Goal: Task Accomplishment & Management: Use online tool/utility

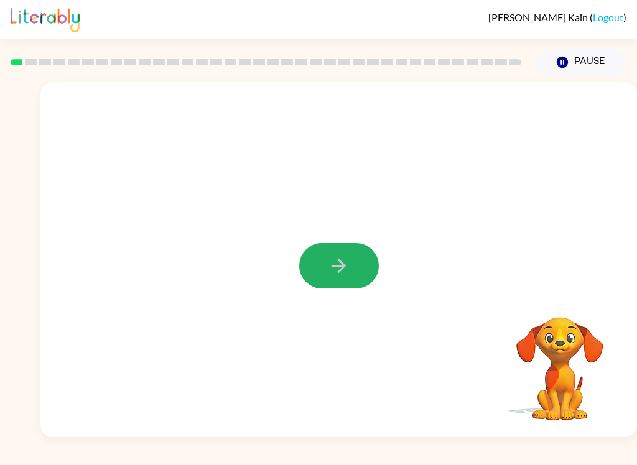
click at [329, 283] on button "button" at bounding box center [339, 265] width 80 height 45
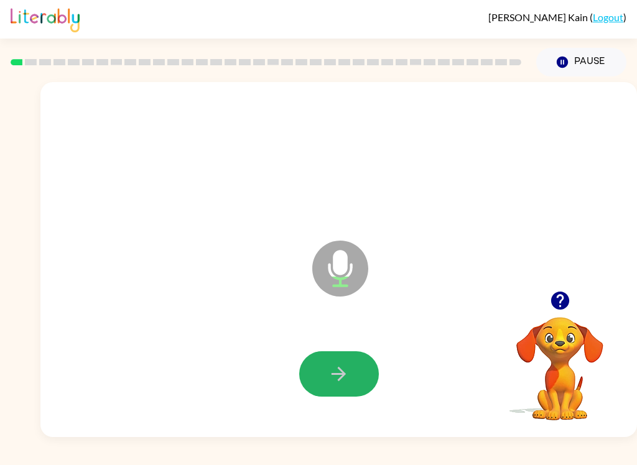
click at [338, 370] on icon "button" at bounding box center [339, 374] width 22 height 22
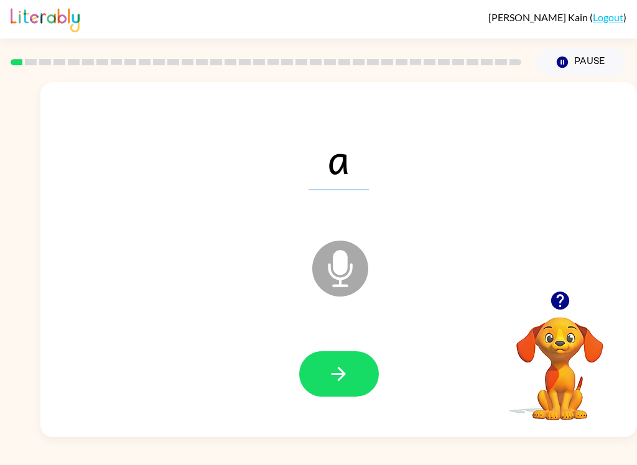
click at [353, 369] on button "button" at bounding box center [339, 373] width 80 height 45
click at [343, 367] on icon "button" at bounding box center [339, 374] width 22 height 22
click at [321, 376] on button "button" at bounding box center [339, 373] width 80 height 45
click at [403, 382] on div at bounding box center [338, 374] width 571 height 102
click at [352, 368] on button "button" at bounding box center [339, 373] width 80 height 45
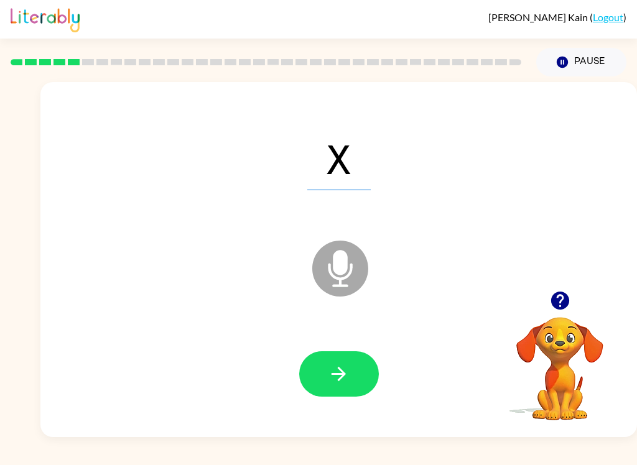
click at [351, 374] on button "button" at bounding box center [339, 373] width 80 height 45
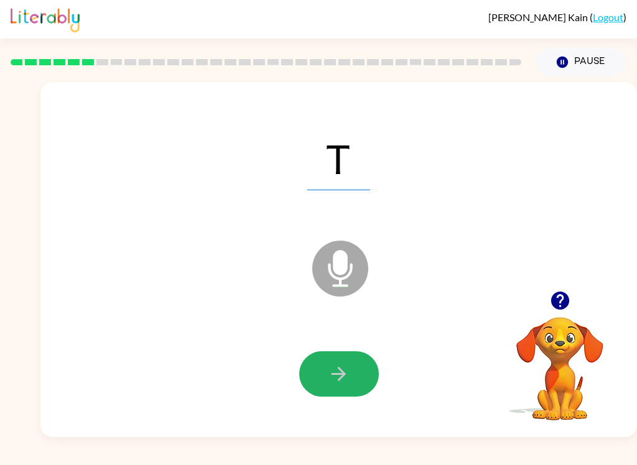
click at [333, 377] on icon "button" at bounding box center [339, 374] width 22 height 22
click at [325, 359] on button "button" at bounding box center [339, 373] width 80 height 45
click at [334, 379] on icon "button" at bounding box center [339, 374] width 22 height 22
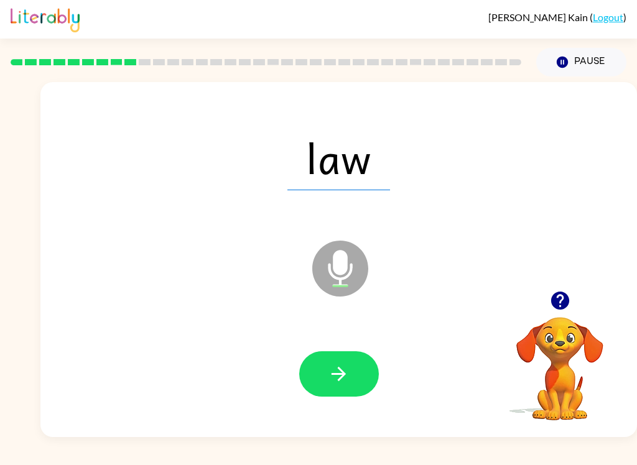
click at [344, 357] on button "button" at bounding box center [339, 373] width 80 height 45
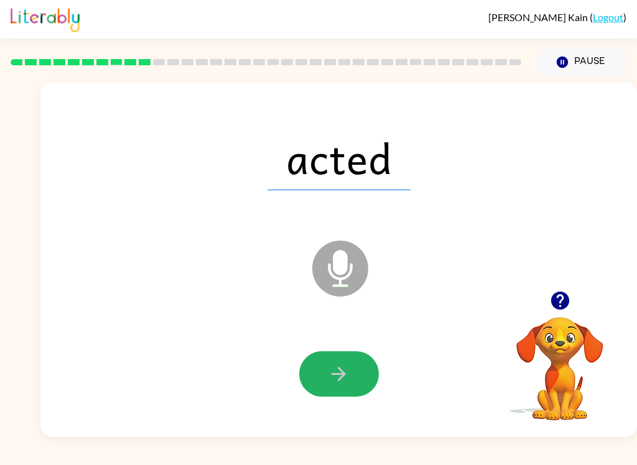
click at [343, 392] on button "button" at bounding box center [339, 373] width 80 height 45
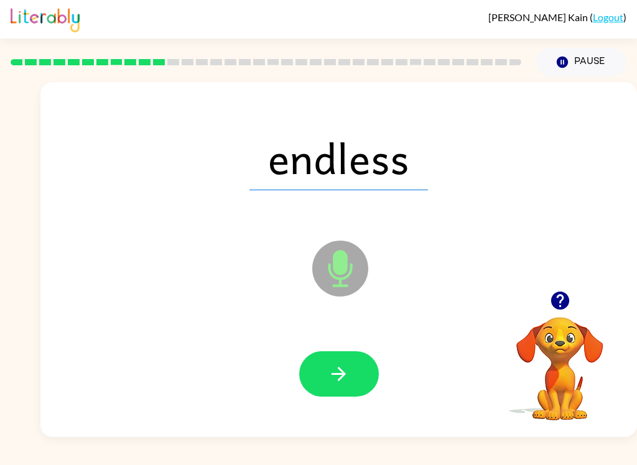
click at [346, 371] on icon "button" at bounding box center [339, 374] width 22 height 22
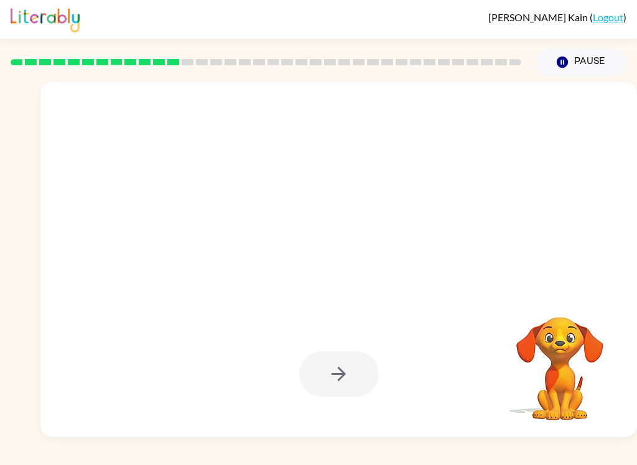
click at [583, 60] on button "Pause Pause" at bounding box center [581, 62] width 90 height 29
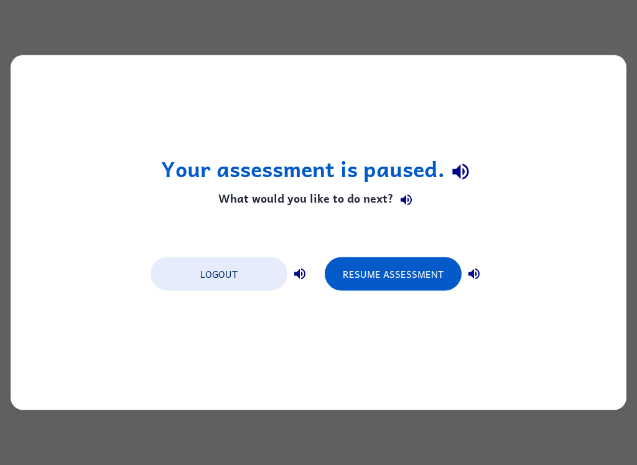
click at [390, 285] on button "Resume Assessment" at bounding box center [393, 274] width 137 height 34
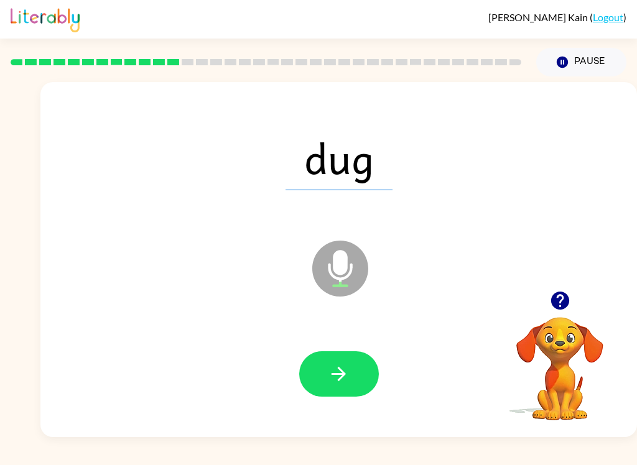
click at [336, 364] on icon "button" at bounding box center [339, 374] width 22 height 22
click at [341, 377] on icon "button" at bounding box center [339, 374] width 22 height 22
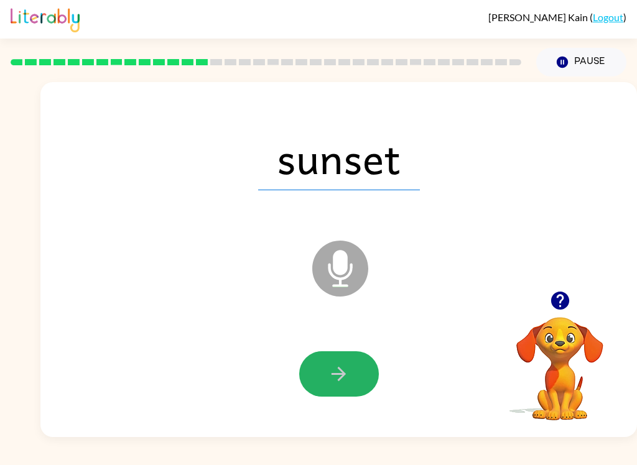
click at [356, 372] on button "button" at bounding box center [339, 373] width 80 height 45
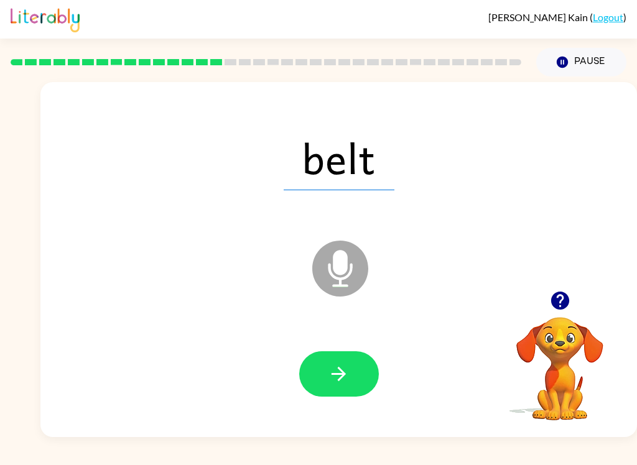
click at [346, 370] on icon "button" at bounding box center [339, 374] width 22 height 22
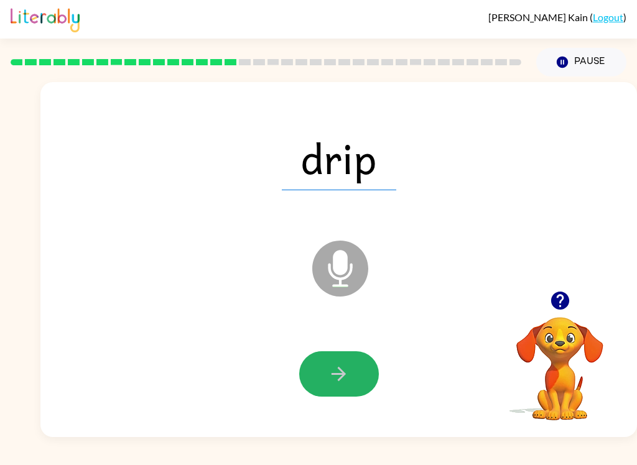
click at [352, 358] on button "button" at bounding box center [339, 373] width 80 height 45
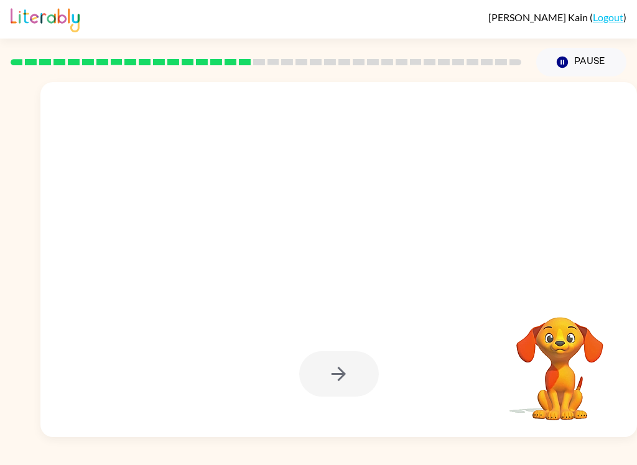
click at [598, 57] on button "Pause Pause" at bounding box center [581, 62] width 90 height 29
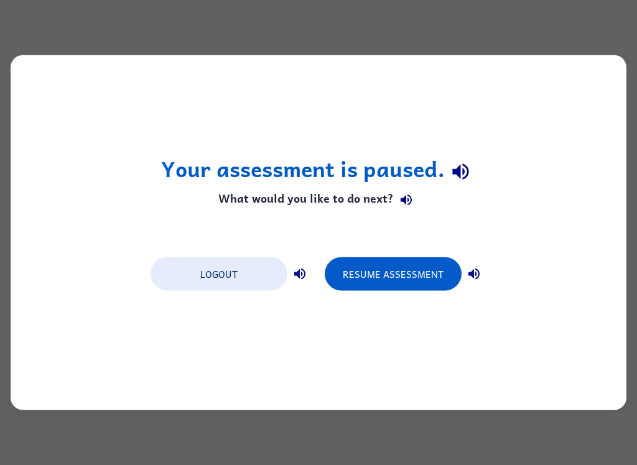
click at [385, 274] on button "Resume Assessment" at bounding box center [393, 274] width 137 height 34
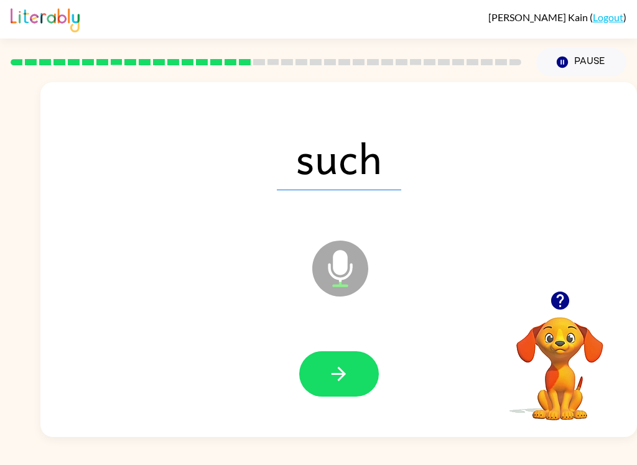
click at [336, 360] on button "button" at bounding box center [339, 373] width 80 height 45
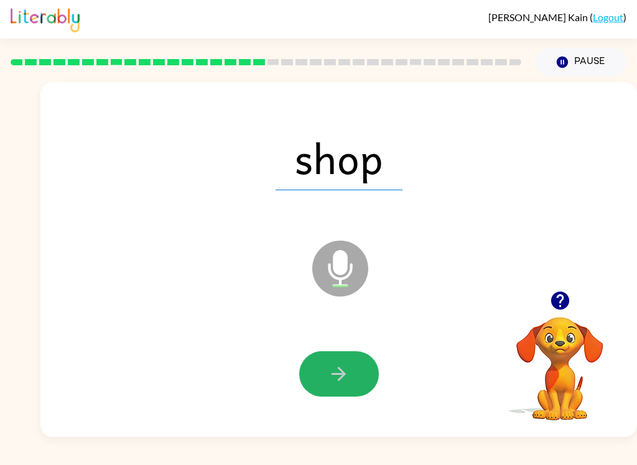
click at [324, 385] on button "button" at bounding box center [339, 373] width 80 height 45
click at [328, 360] on button "button" at bounding box center [339, 373] width 80 height 45
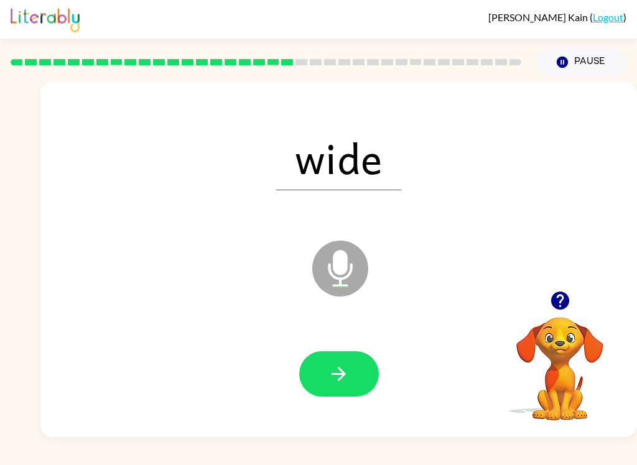
click at [333, 360] on button "button" at bounding box center [339, 373] width 80 height 45
click at [345, 379] on icon "button" at bounding box center [339, 374] width 22 height 22
click at [345, 352] on button "button" at bounding box center [339, 373] width 80 height 45
click at [358, 407] on div at bounding box center [338, 374] width 571 height 102
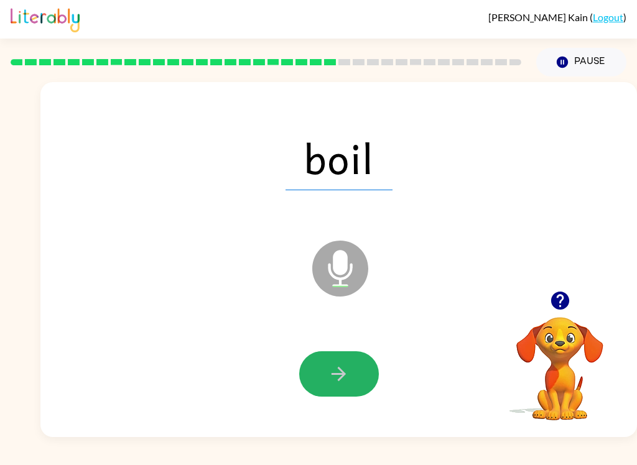
click at [349, 364] on icon "button" at bounding box center [339, 374] width 22 height 22
click at [326, 371] on button "button" at bounding box center [339, 373] width 80 height 45
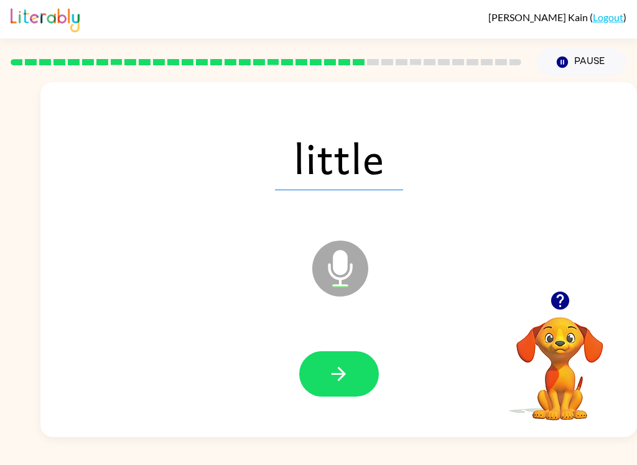
click at [367, 374] on button "button" at bounding box center [339, 373] width 80 height 45
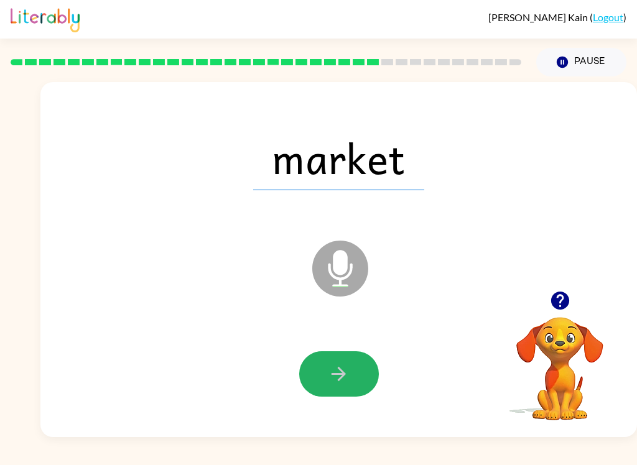
click at [325, 366] on button "button" at bounding box center [339, 373] width 80 height 45
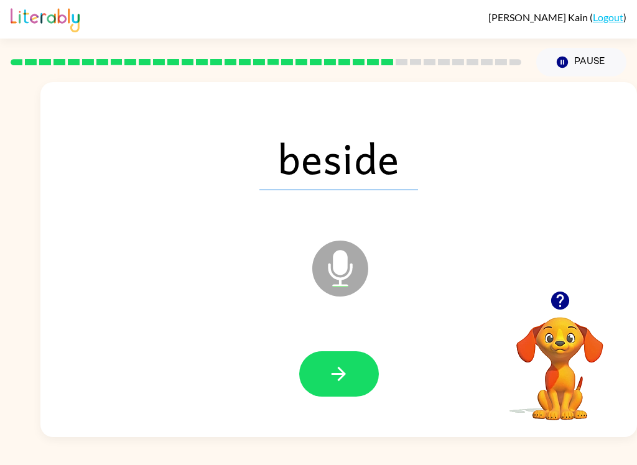
click at [332, 373] on icon "button" at bounding box center [339, 374] width 22 height 22
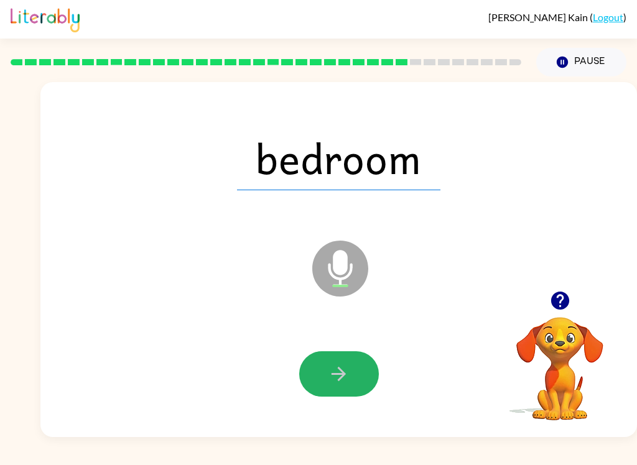
click at [315, 358] on button "button" at bounding box center [339, 373] width 80 height 45
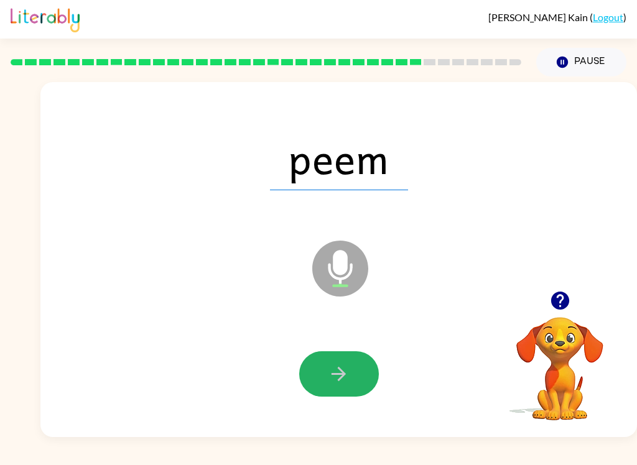
click at [339, 376] on icon "button" at bounding box center [339, 374] width 22 height 22
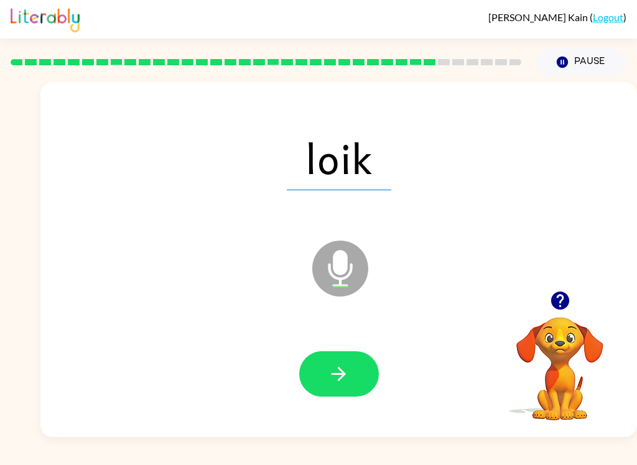
click at [346, 348] on div at bounding box center [338, 374] width 571 height 102
click at [366, 377] on button "button" at bounding box center [339, 373] width 80 height 45
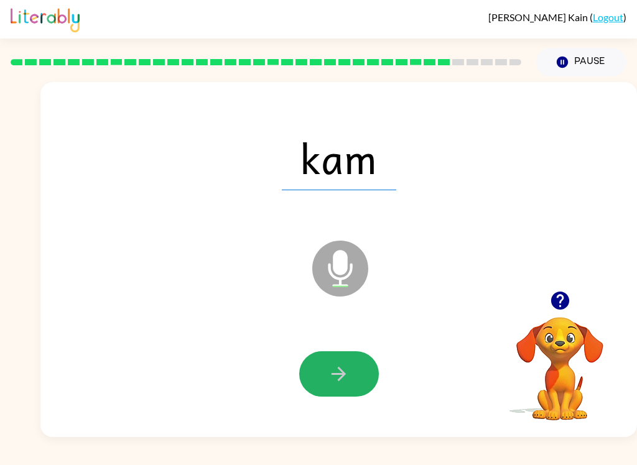
click at [338, 373] on icon "button" at bounding box center [339, 374] width 22 height 22
click at [340, 373] on icon "button" at bounding box center [339, 374] width 22 height 22
click at [351, 378] on button "button" at bounding box center [339, 373] width 80 height 45
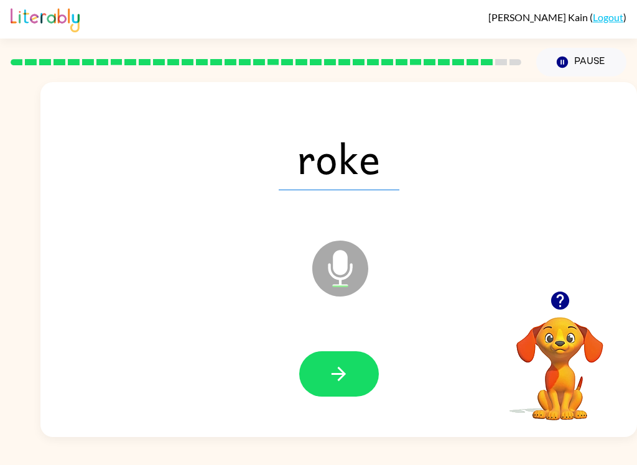
click at [344, 383] on icon "button" at bounding box center [339, 374] width 22 height 22
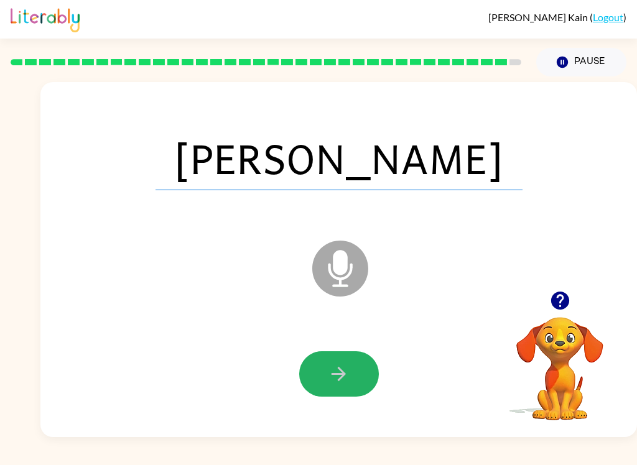
click at [345, 368] on icon "button" at bounding box center [339, 374] width 22 height 22
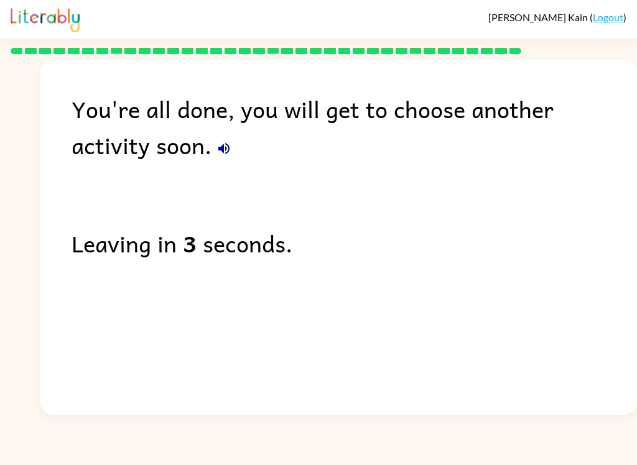
click at [610, 19] on link "Logout" at bounding box center [607, 17] width 30 height 12
